Goal: Information Seeking & Learning: Learn about a topic

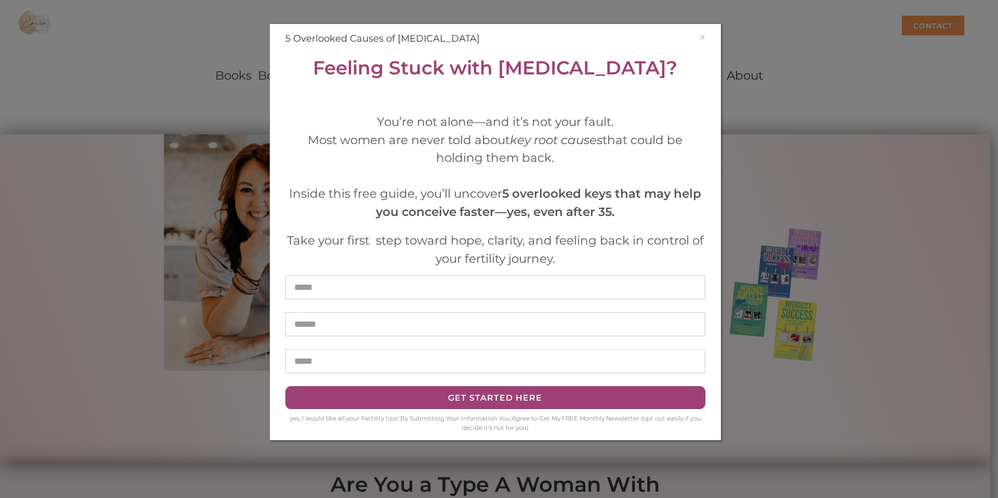
drag, startPoint x: 447, startPoint y: 151, endPoint x: 456, endPoint y: 144, distance: 11.1
click at [450, 148] on div "Most women are never told about key root causes that could be holding them back." at bounding box center [495, 149] width 420 height 36
click at [706, 30] on div "× 5 Overlooked Causes of [MEDICAL_DATA] Feeling Stuck with [MEDICAL_DATA]? You’…" at bounding box center [495, 232] width 451 height 416
click at [706, 33] on div "× 5 Overlooked Causes of [MEDICAL_DATA] Feeling Stuck with [MEDICAL_DATA]? You’…" at bounding box center [496, 232] width 436 height 400
click at [707, 35] on div "× 5 Overlooked Causes of [MEDICAL_DATA] Feeling Stuck with [MEDICAL_DATA]? You’…" at bounding box center [496, 232] width 436 height 400
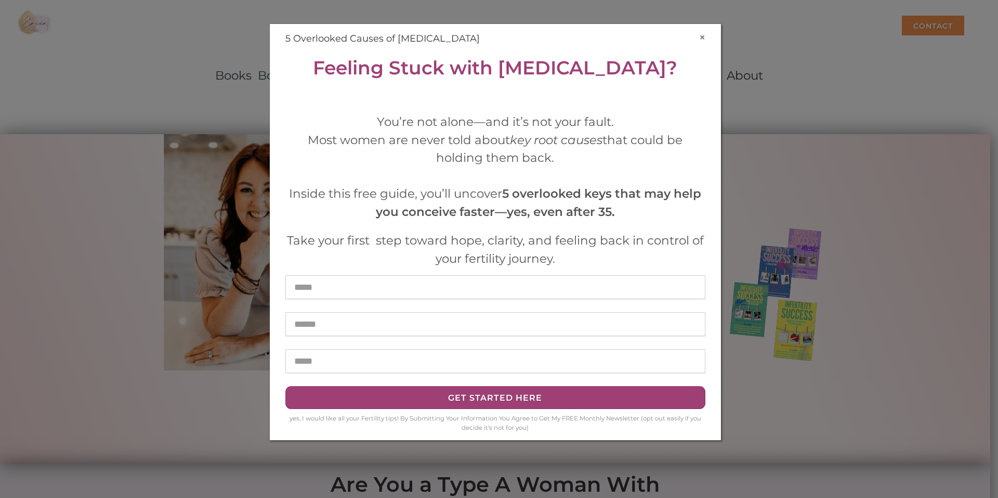
click at [705, 36] on button "×" at bounding box center [702, 37] width 6 height 11
click at [698, 36] on h4 "5 Overlooked Causes of [MEDICAL_DATA]" at bounding box center [495, 39] width 420 height 14
click at [697, 42] on h4 "5 Overlooked Causes of [MEDICAL_DATA]" at bounding box center [495, 39] width 420 height 14
click at [700, 40] on button "×" at bounding box center [702, 37] width 6 height 11
